Goal: Find specific page/section: Find specific page/section

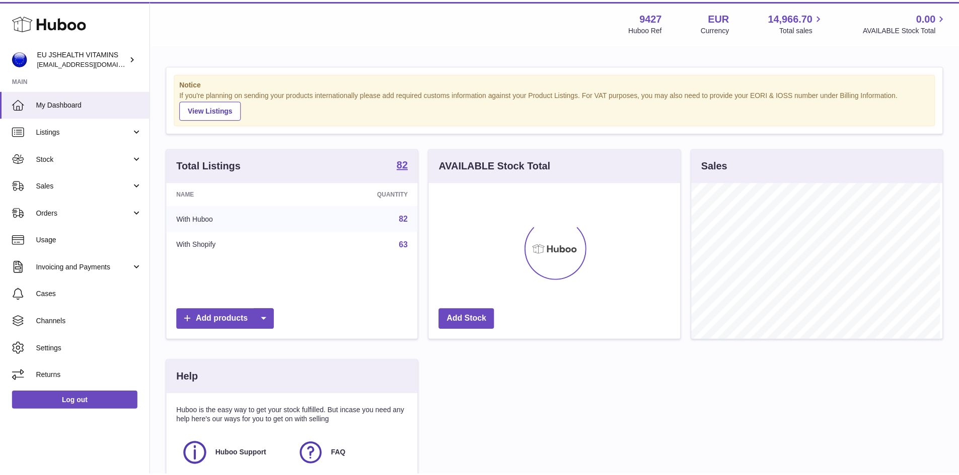
scroll to position [157, 254]
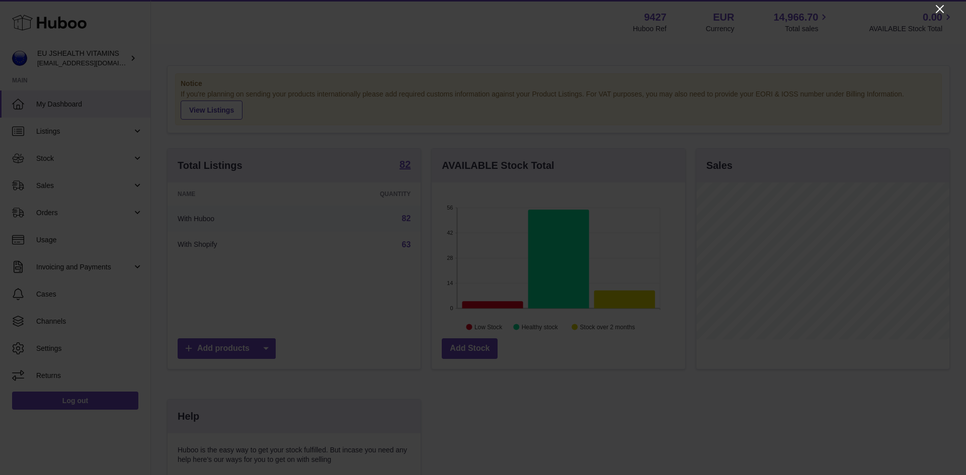
click at [938, 9] on icon "Close" at bounding box center [940, 9] width 12 height 12
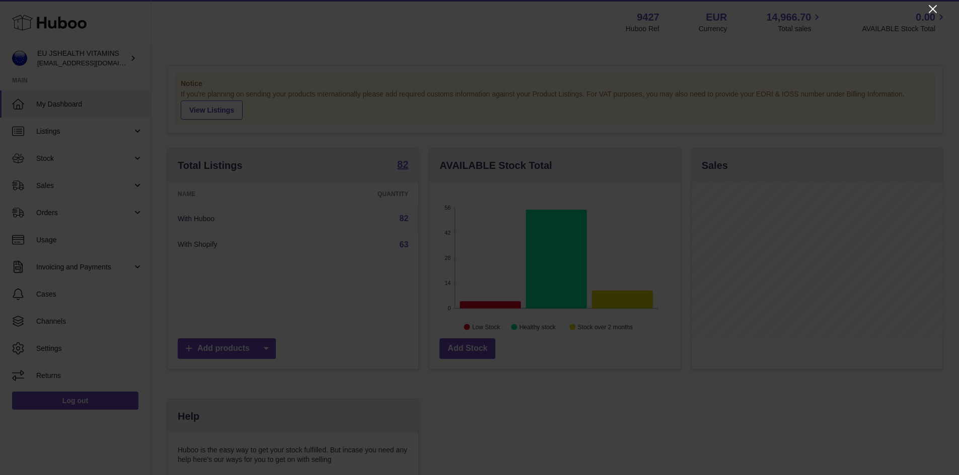
scroll to position [503012, 502918]
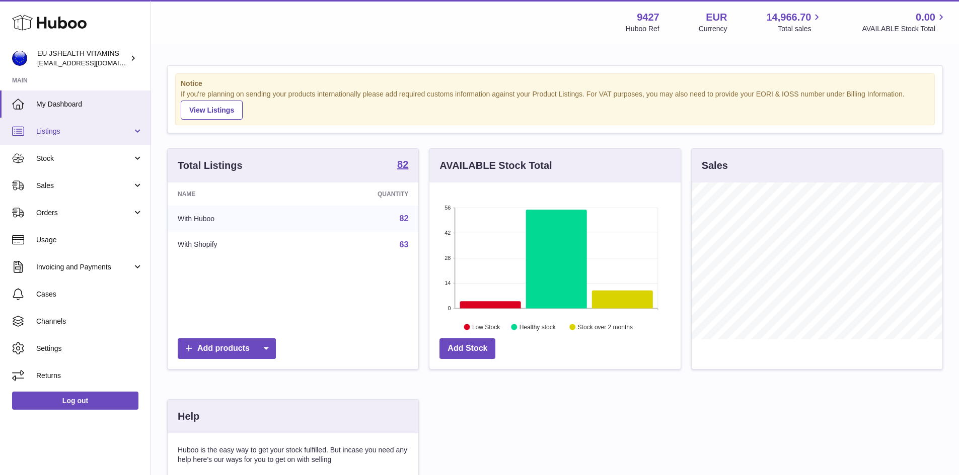
click at [42, 135] on span "Listings" at bounding box center [84, 132] width 96 height 10
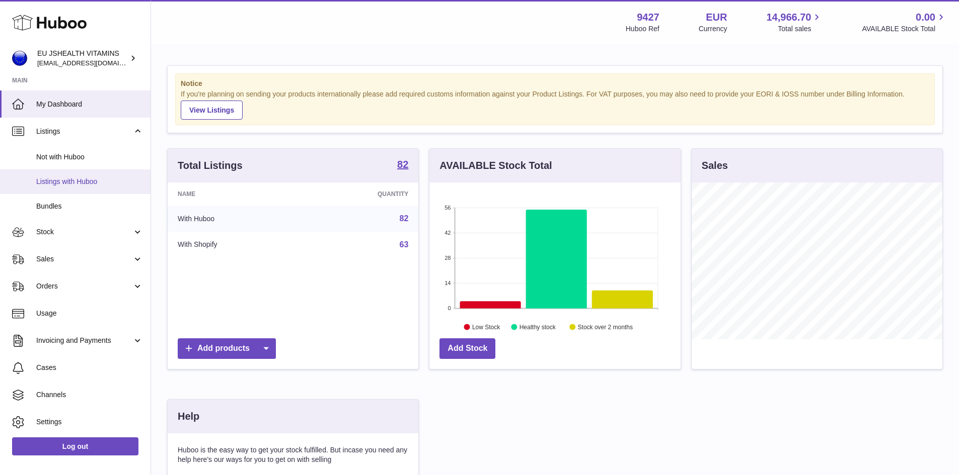
click at [70, 179] on span "Listings with Huboo" at bounding box center [89, 182] width 107 height 10
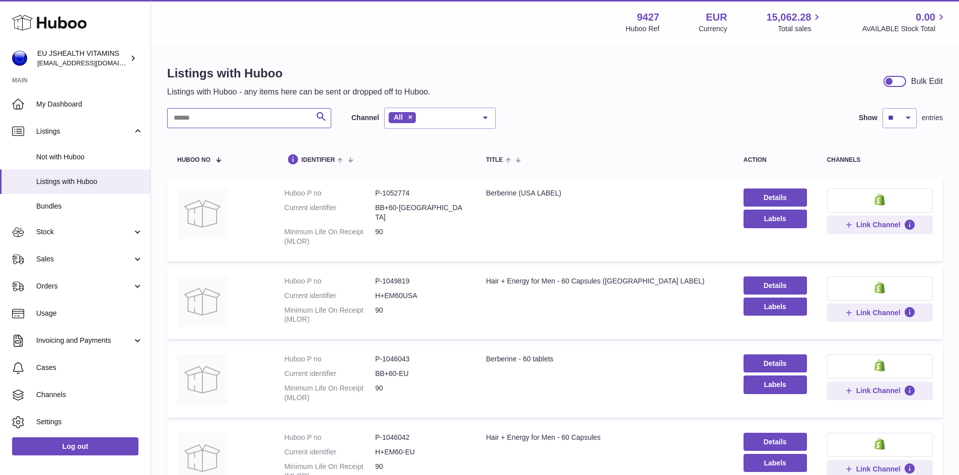
click at [217, 120] on input "text" at bounding box center [249, 118] width 164 height 20
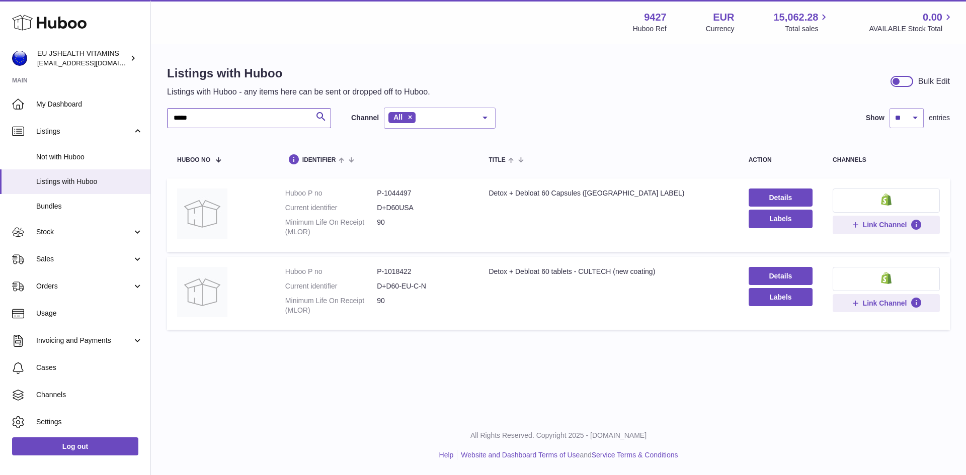
type input "*****"
drag, startPoint x: 415, startPoint y: 271, endPoint x: 383, endPoint y: 272, distance: 31.7
click at [383, 272] on dd "P-1018422" at bounding box center [423, 272] width 92 height 10
copy dd "1018422"
